Goal: Task Accomplishment & Management: Manage account settings

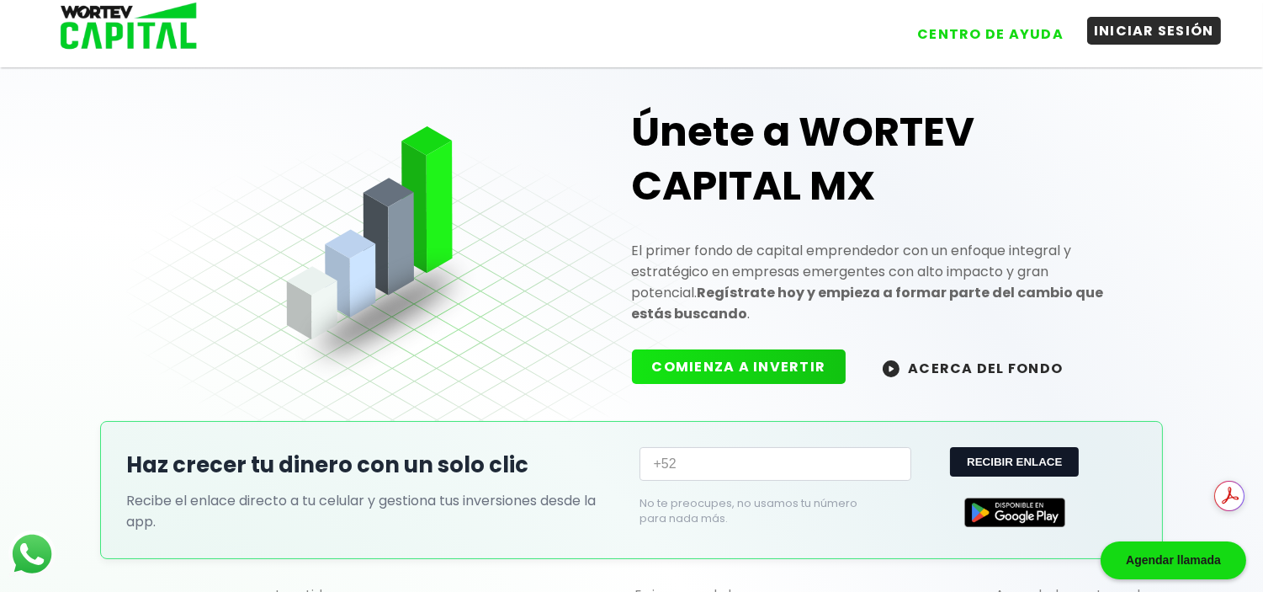
click at [1151, 39] on button "INICIAR SESIÓN" at bounding box center [1154, 31] width 134 height 28
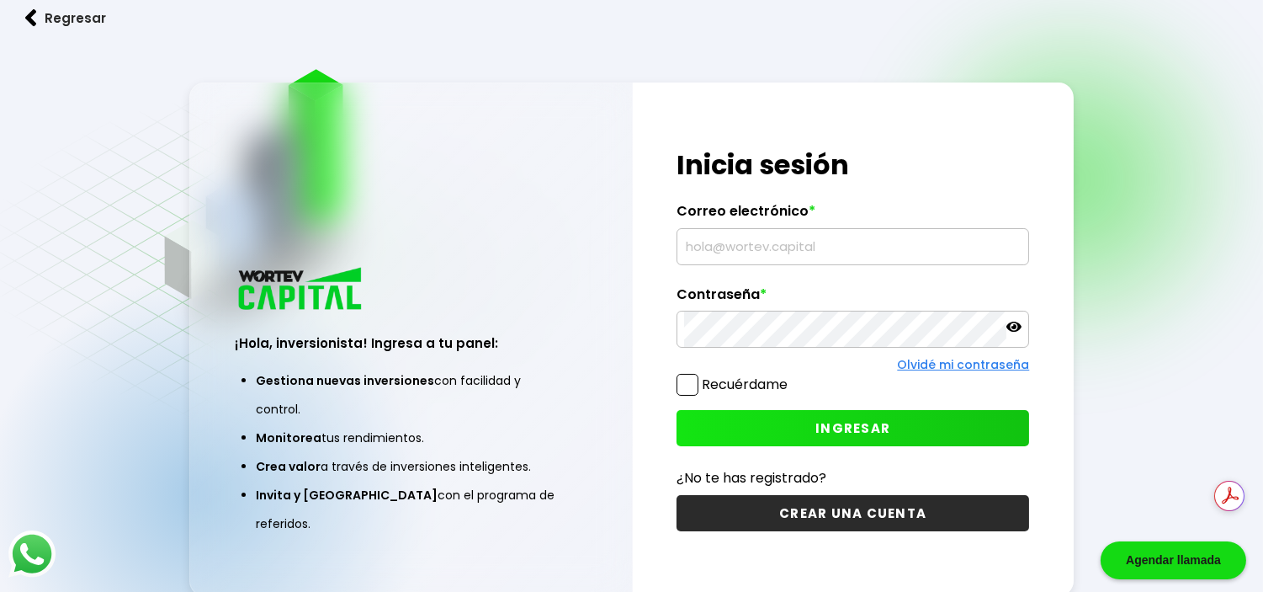
click at [855, 256] on input "text" at bounding box center [853, 246] width 338 height 35
type input "[EMAIL_ADDRESS][DOMAIN_NAME]"
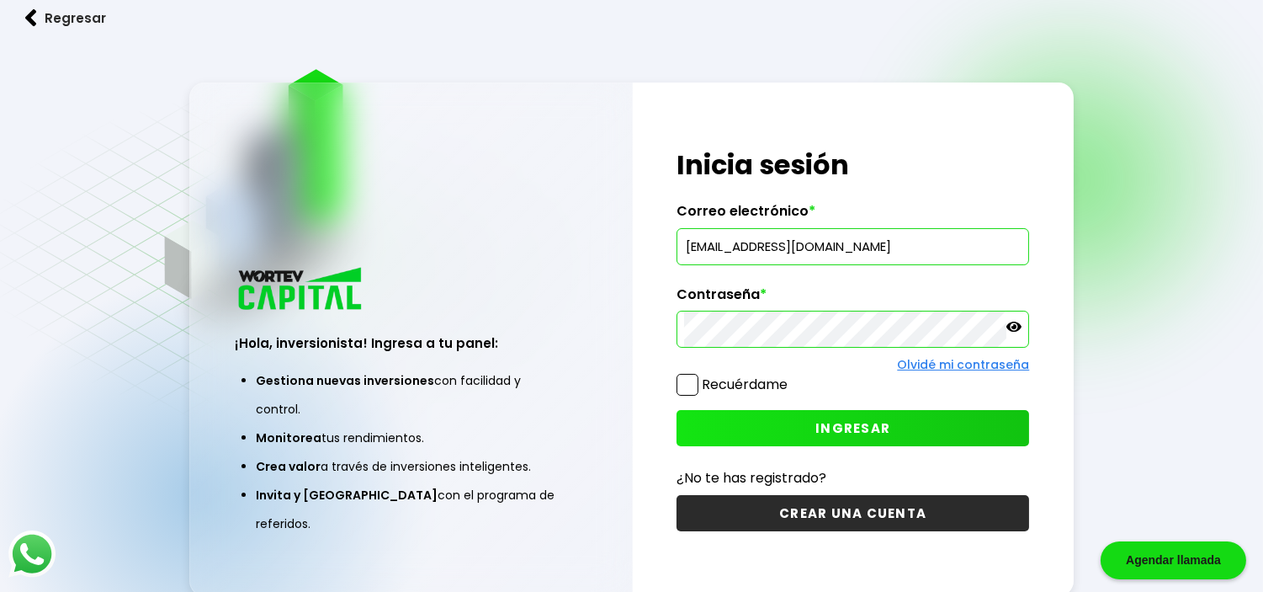
click at [1017, 326] on icon at bounding box center [1014, 326] width 15 height 15
click at [793, 419] on button "INGRESAR" at bounding box center [853, 428] width 353 height 36
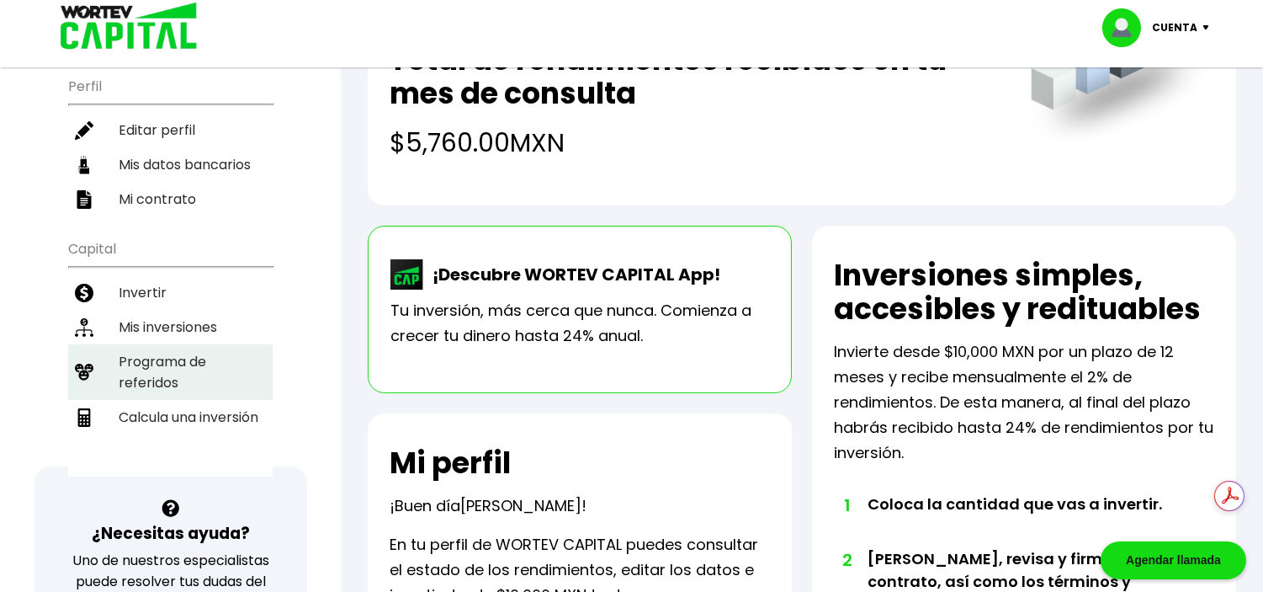
click at [230, 359] on li "Programa de referidos" at bounding box center [170, 372] width 205 height 56
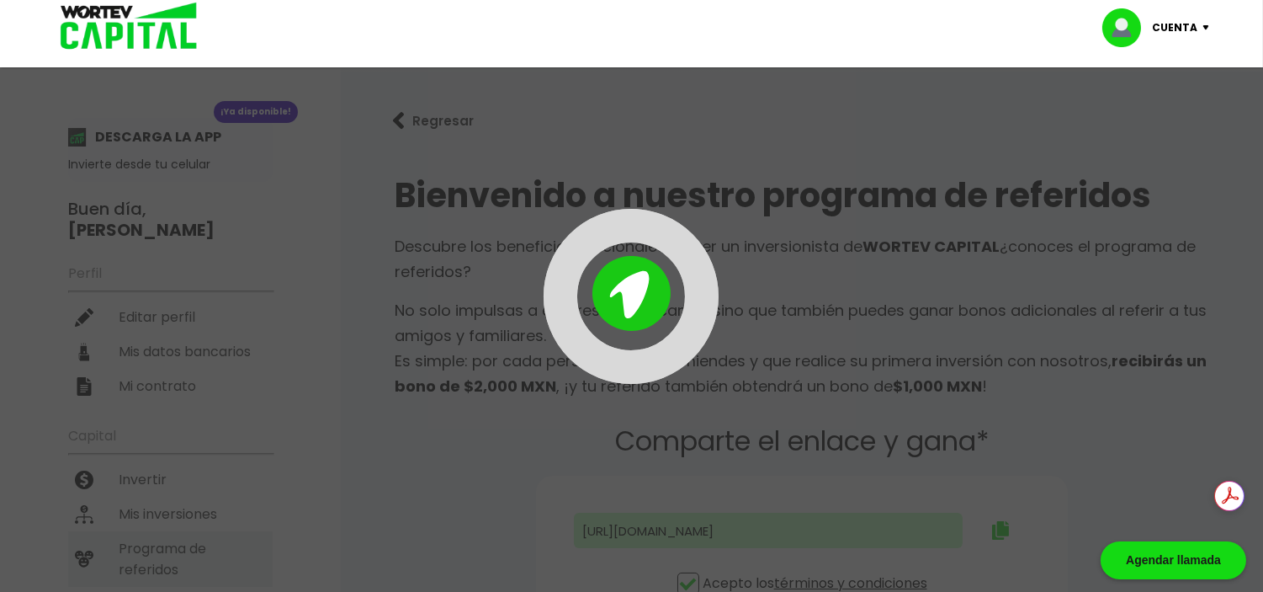
type input "[URL][DOMAIN_NAME]"
